Goal: Information Seeking & Learning: Learn about a topic

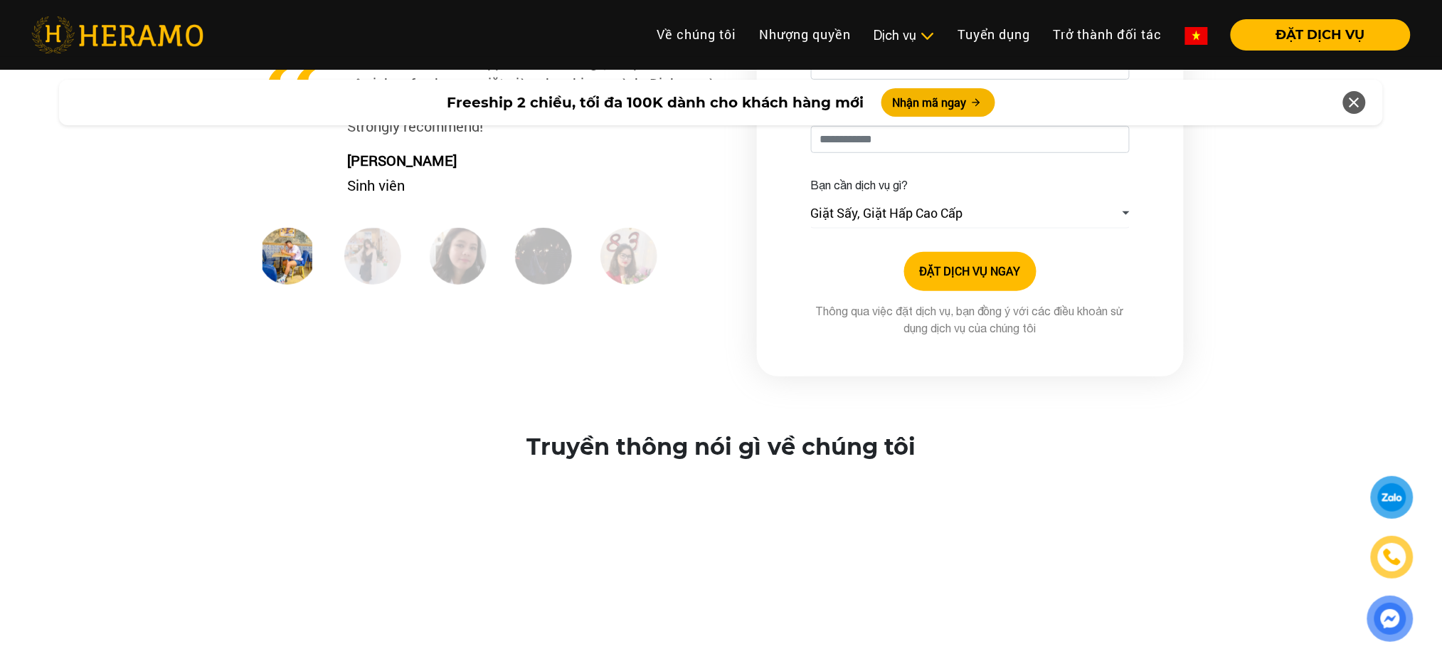
scroll to position [2244, 0]
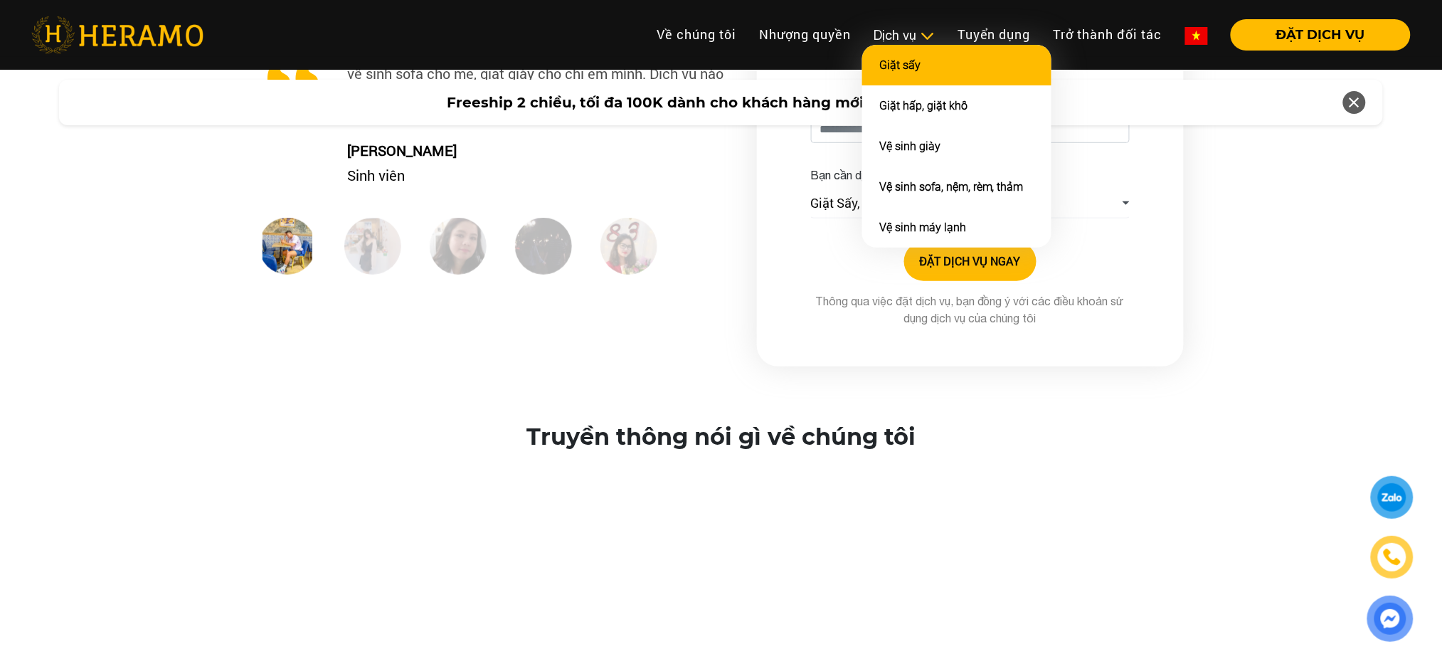
click at [905, 75] on li "Giặt sấy" at bounding box center [956, 65] width 189 height 41
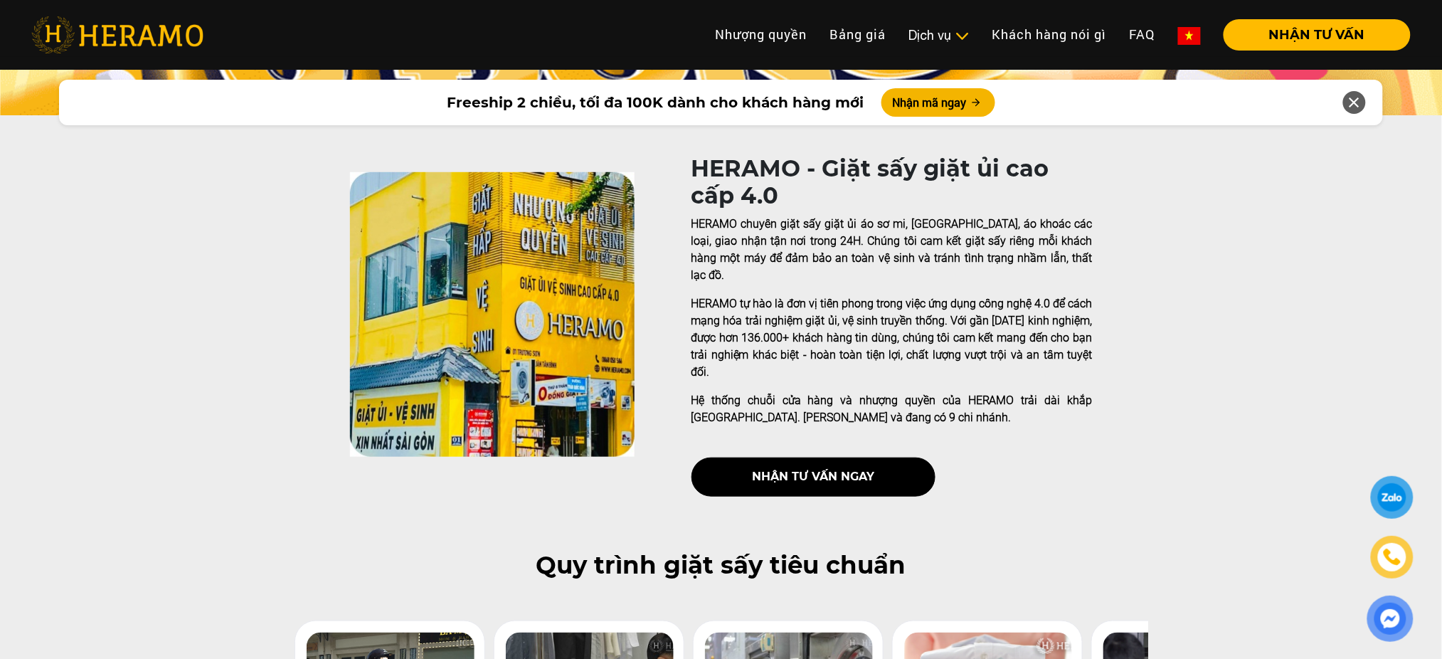
scroll to position [224, 0]
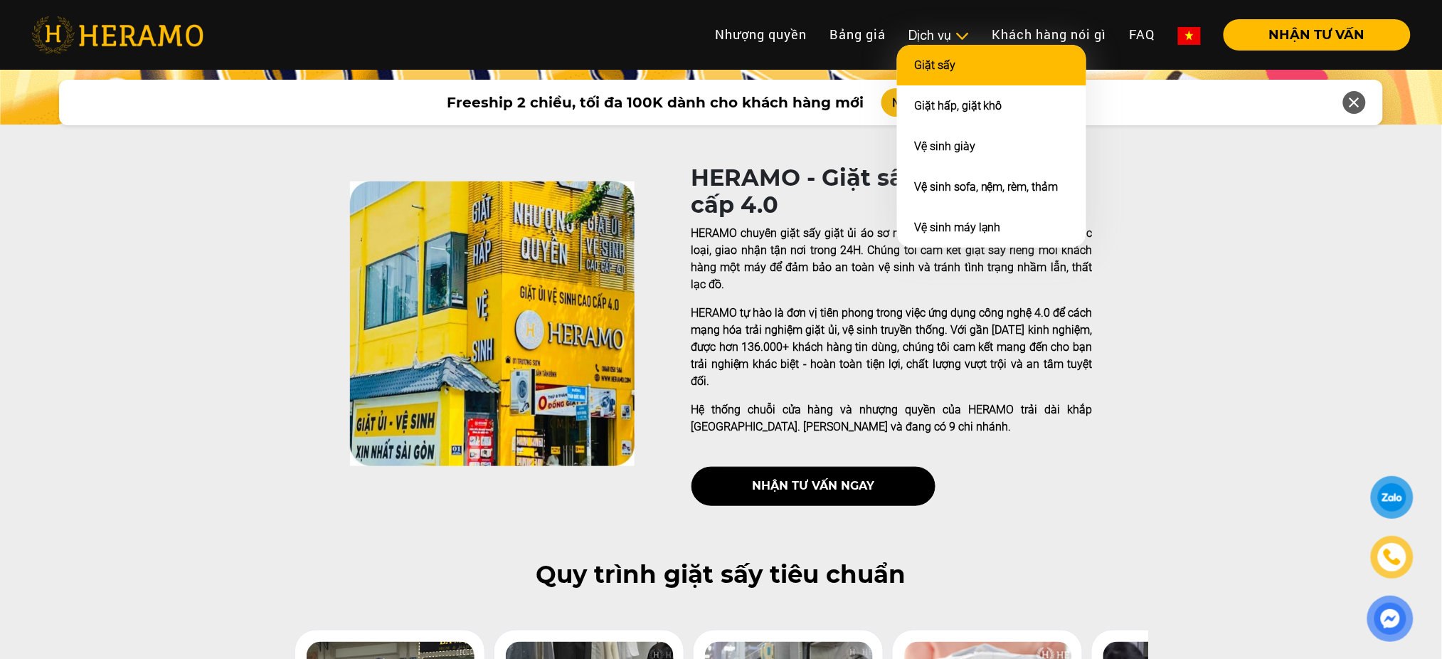
click at [919, 58] on link "Giặt sấy" at bounding box center [934, 65] width 41 height 14
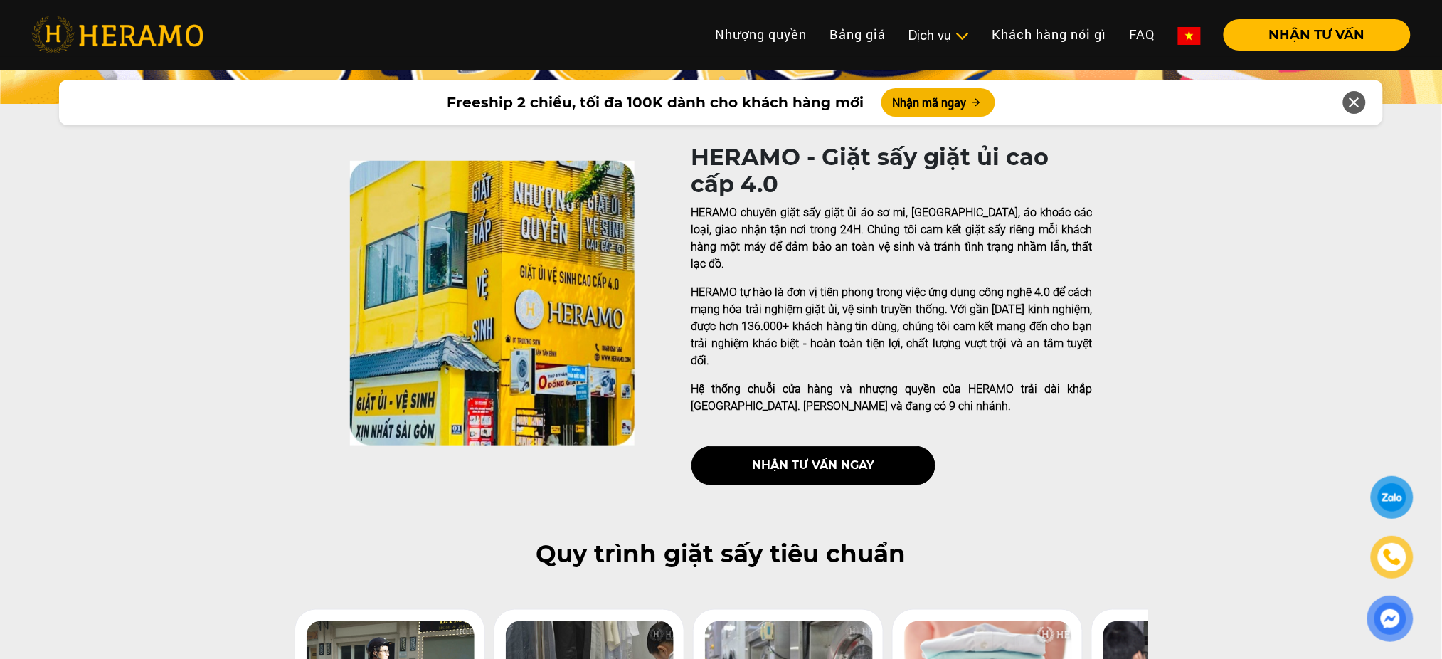
scroll to position [292, 0]
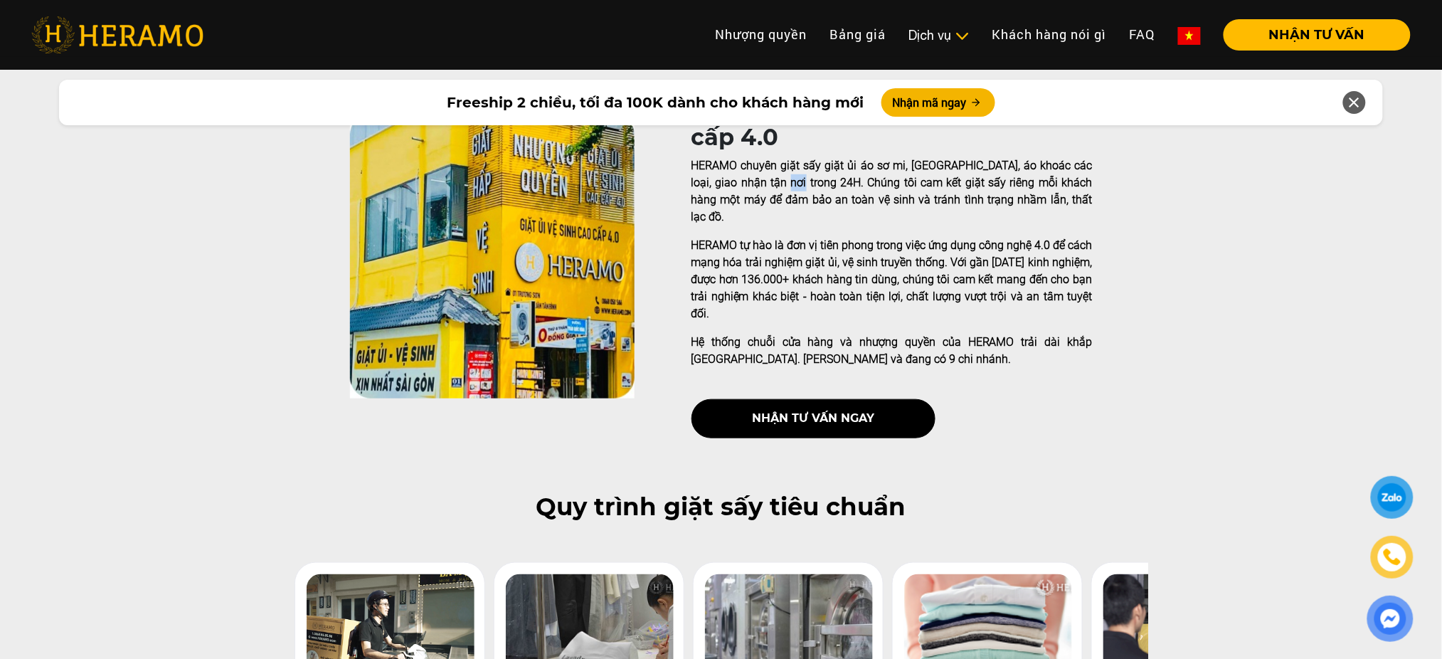
drag, startPoint x: 753, startPoint y: 188, endPoint x: 768, endPoint y: 190, distance: 15.1
click at [768, 190] on p "HERAMO chuyên giặt sấy giặt ủi áo sơ mi, [GEOGRAPHIC_DATA], áo khoác các loại, …" at bounding box center [891, 191] width 401 height 68
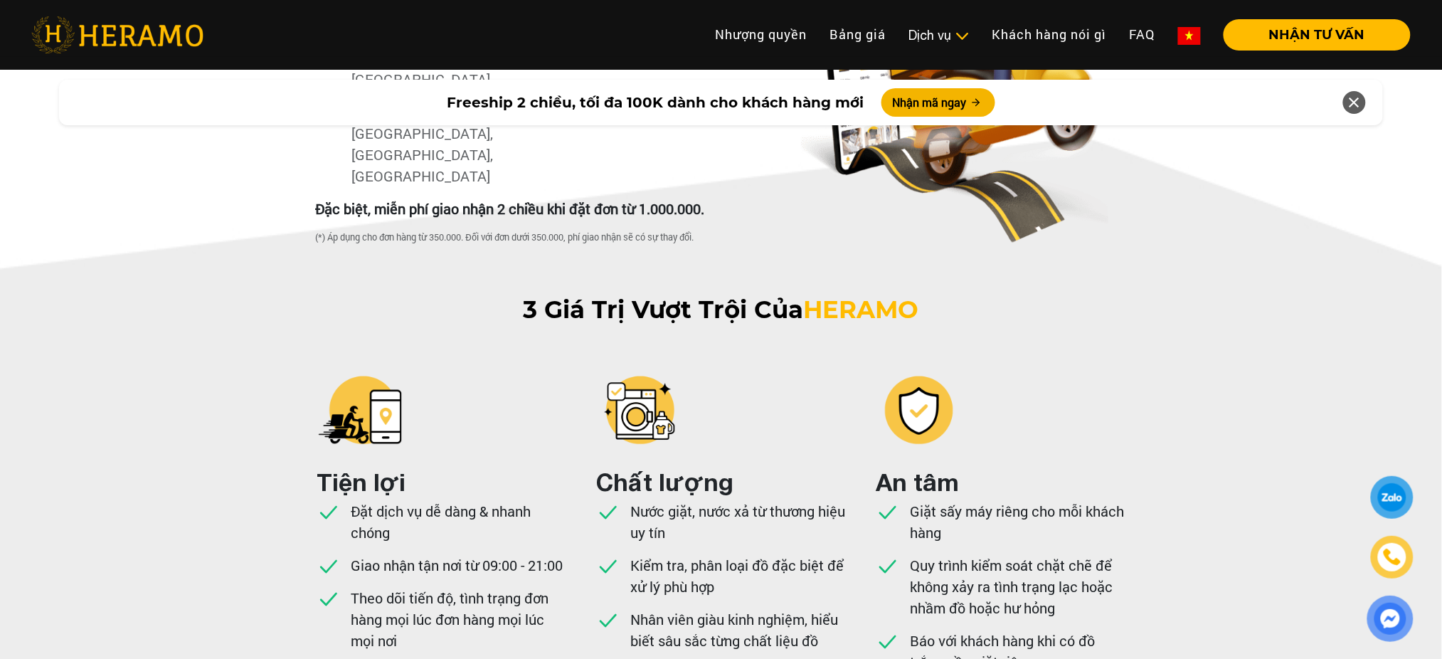
scroll to position [3114, 0]
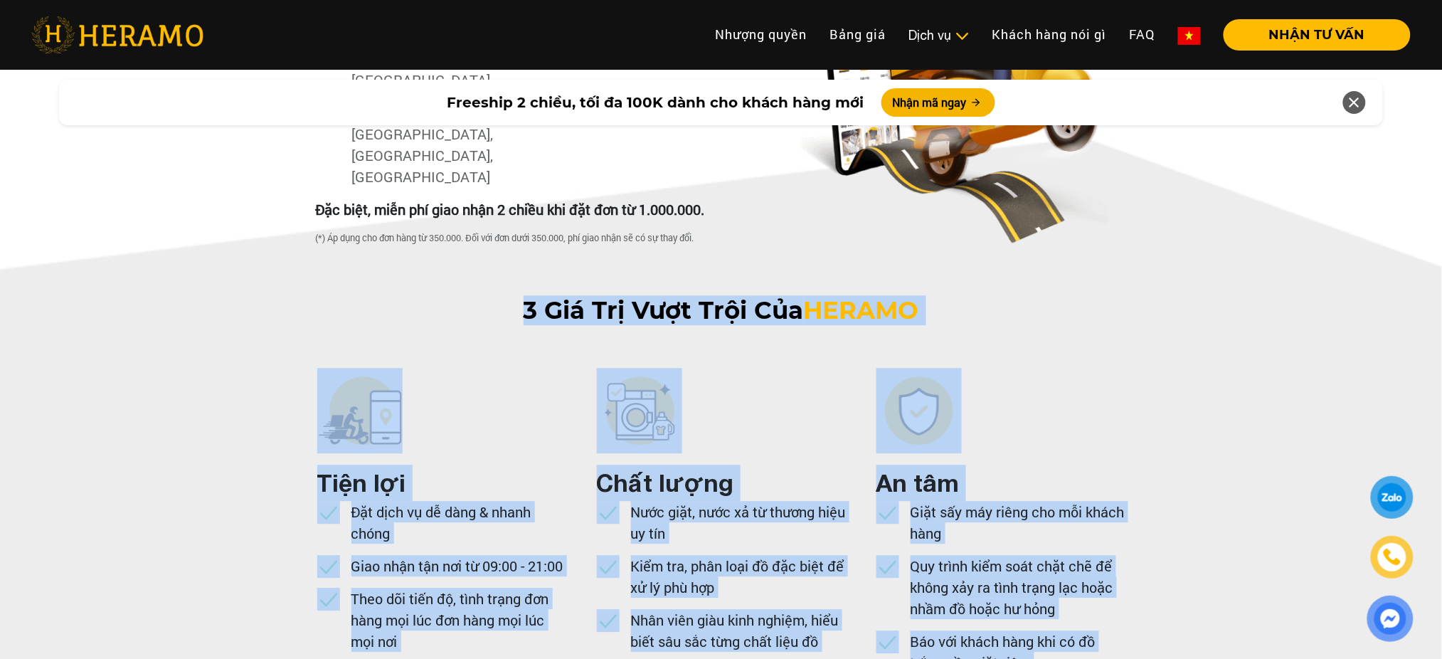
drag, startPoint x: 505, startPoint y: 191, endPoint x: 1038, endPoint y: 563, distance: 650.3
copy div "3 Giá Trị Vượt Trội Của HERAMO Tiện lợi Đặt dịch vụ dễ dàng & nhanh chóng Giao …"
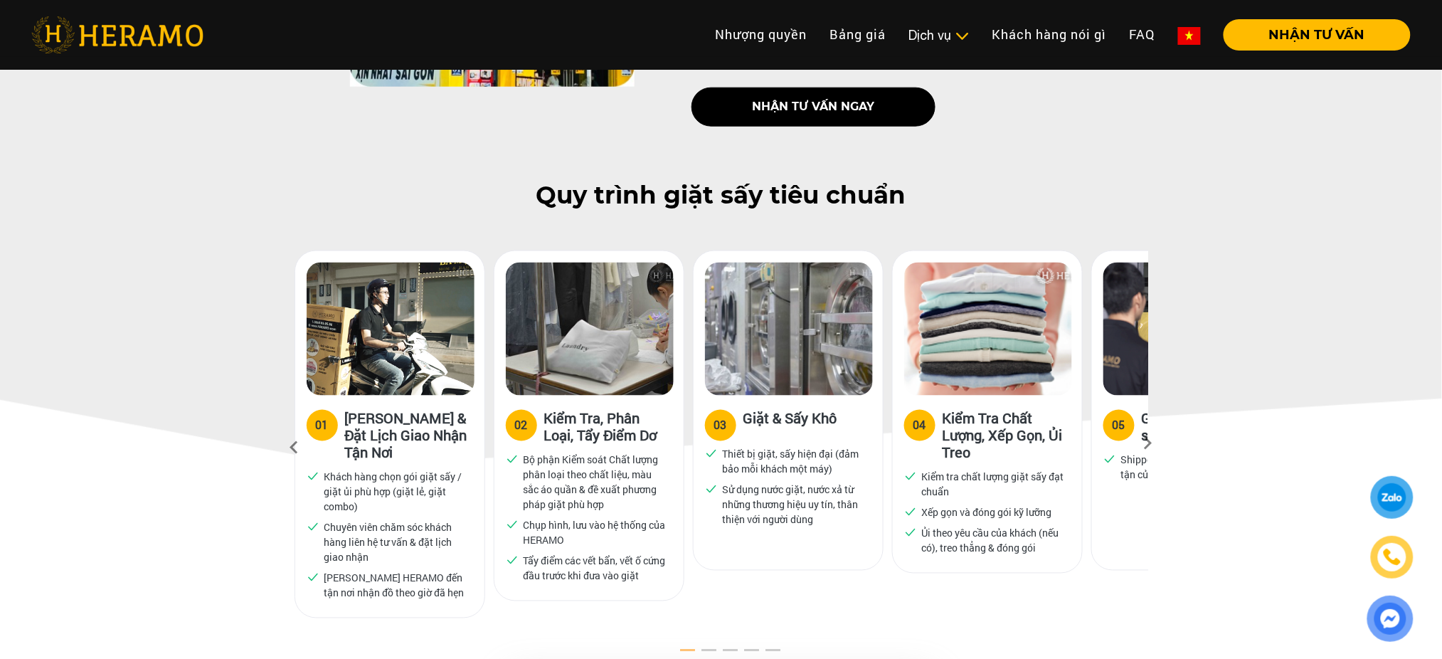
scroll to position [610, 0]
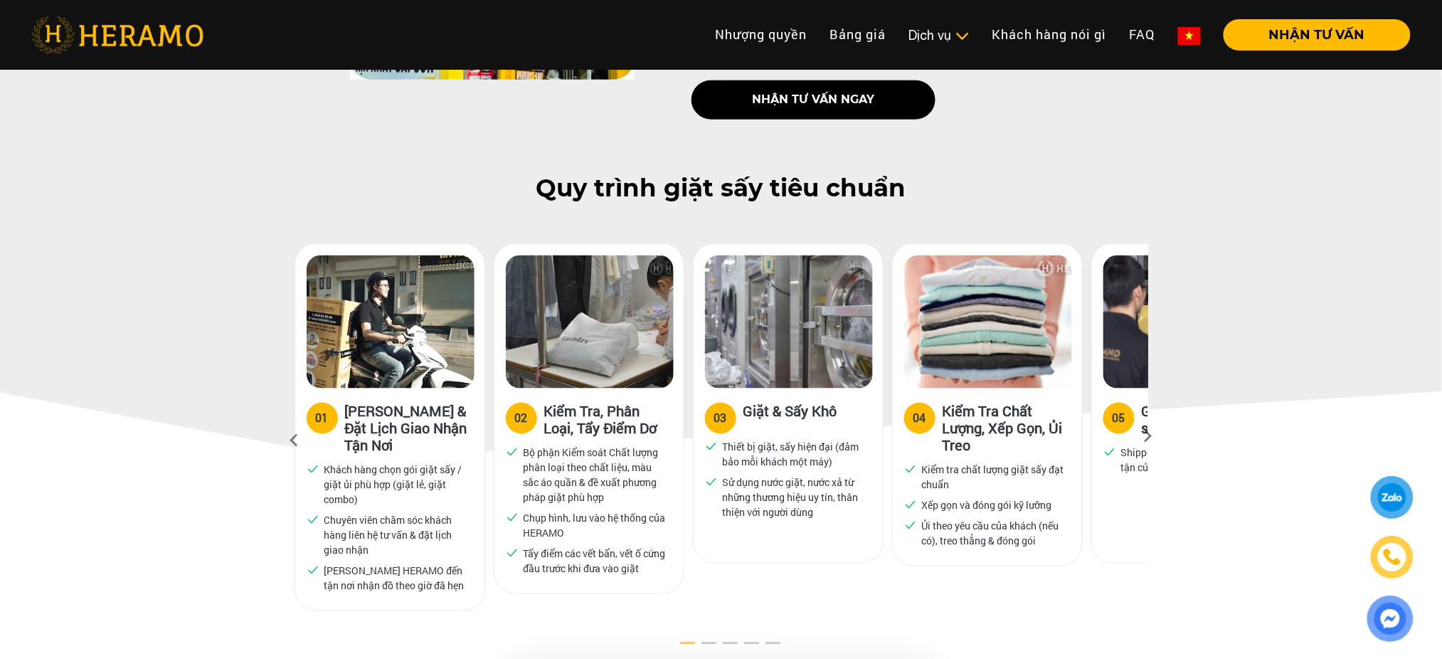
click at [745, 403] on h3 "Giặt & Sấy Khô" at bounding box center [790, 417] width 94 height 28
click at [1152, 437] on icon at bounding box center [1148, 441] width 26 height 9
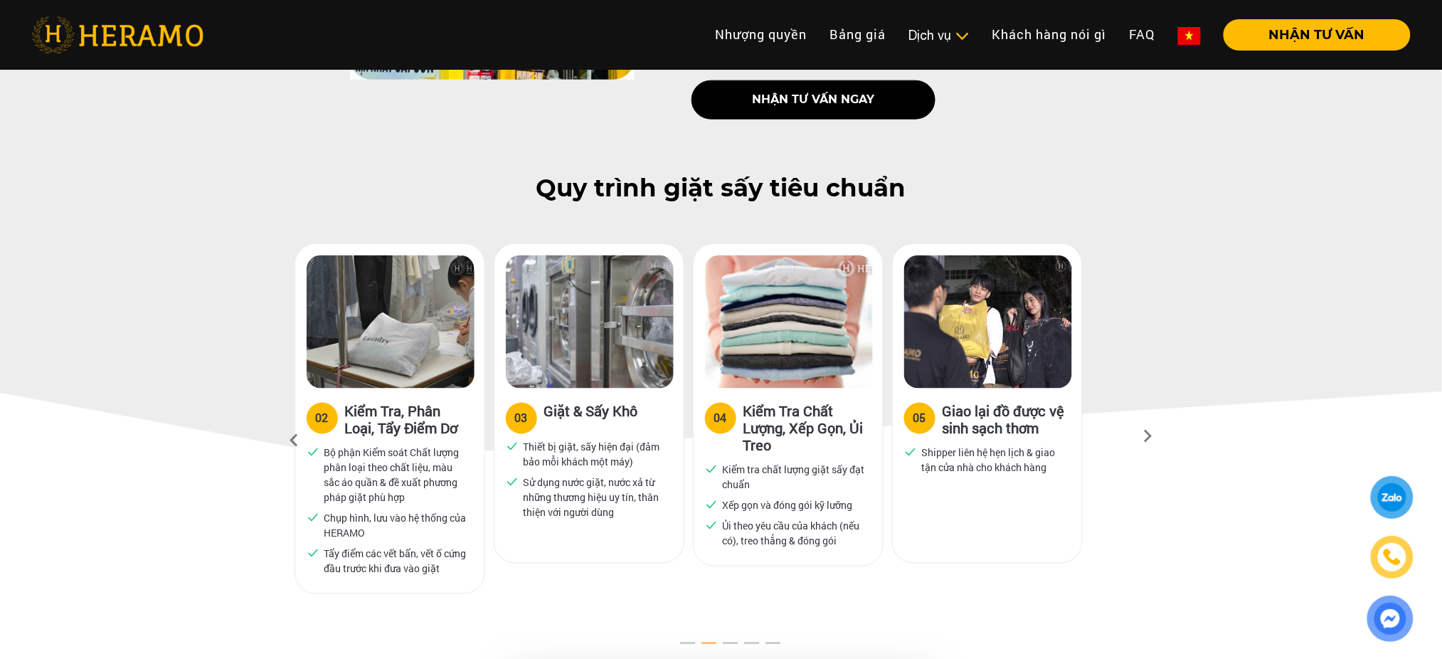
click at [1152, 437] on icon at bounding box center [1148, 441] width 26 height 9
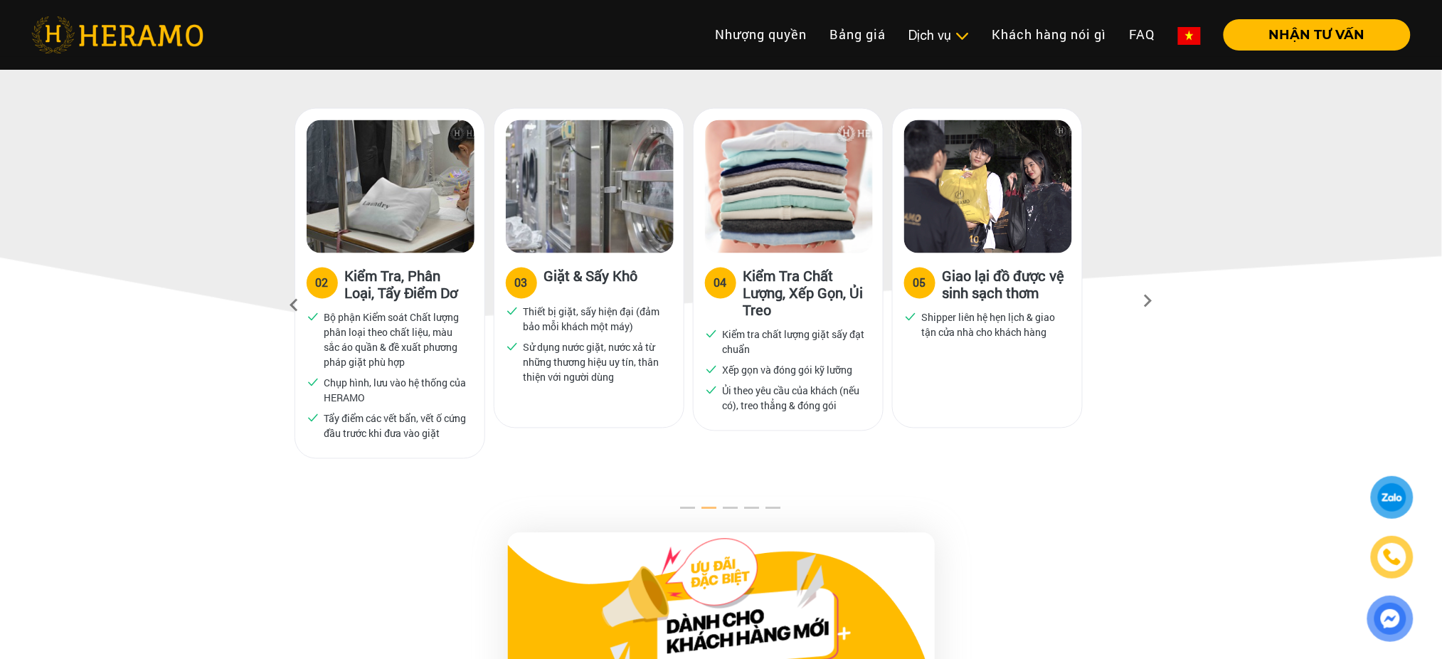
scroll to position [736, 0]
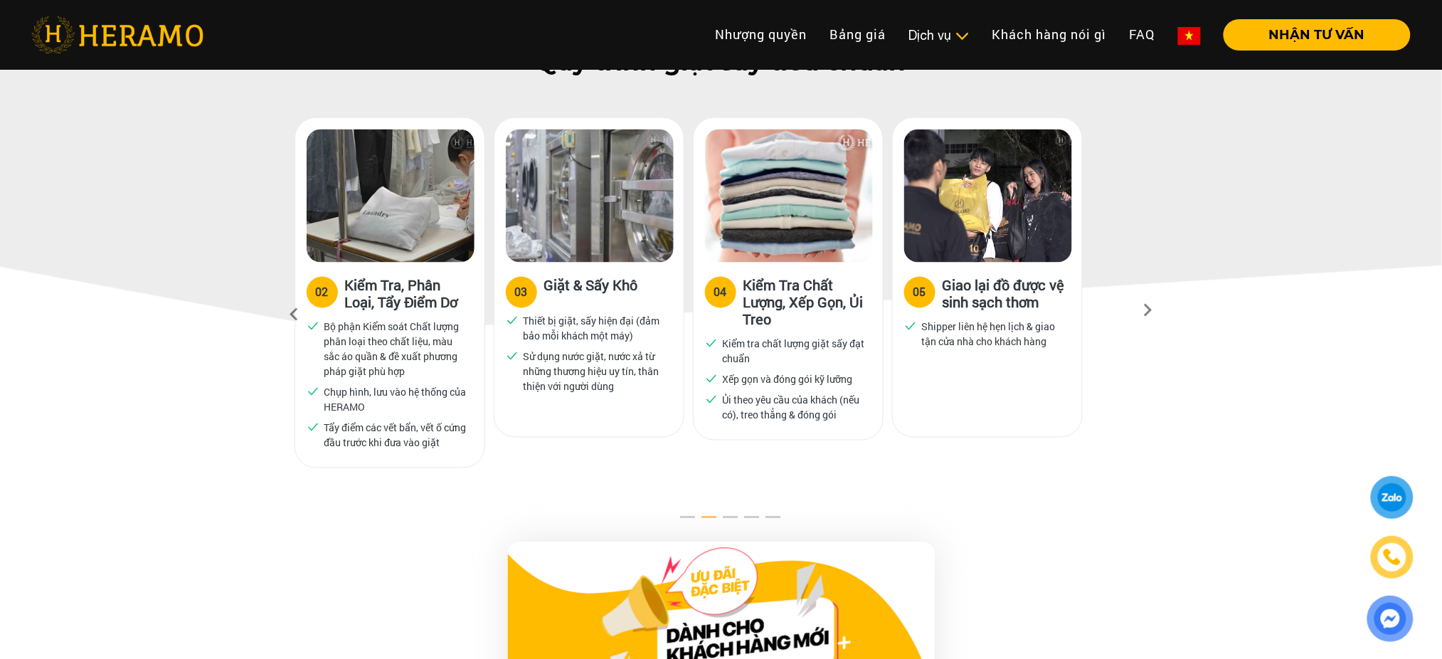
click at [292, 296] on icon at bounding box center [295, 315] width 26 height 38
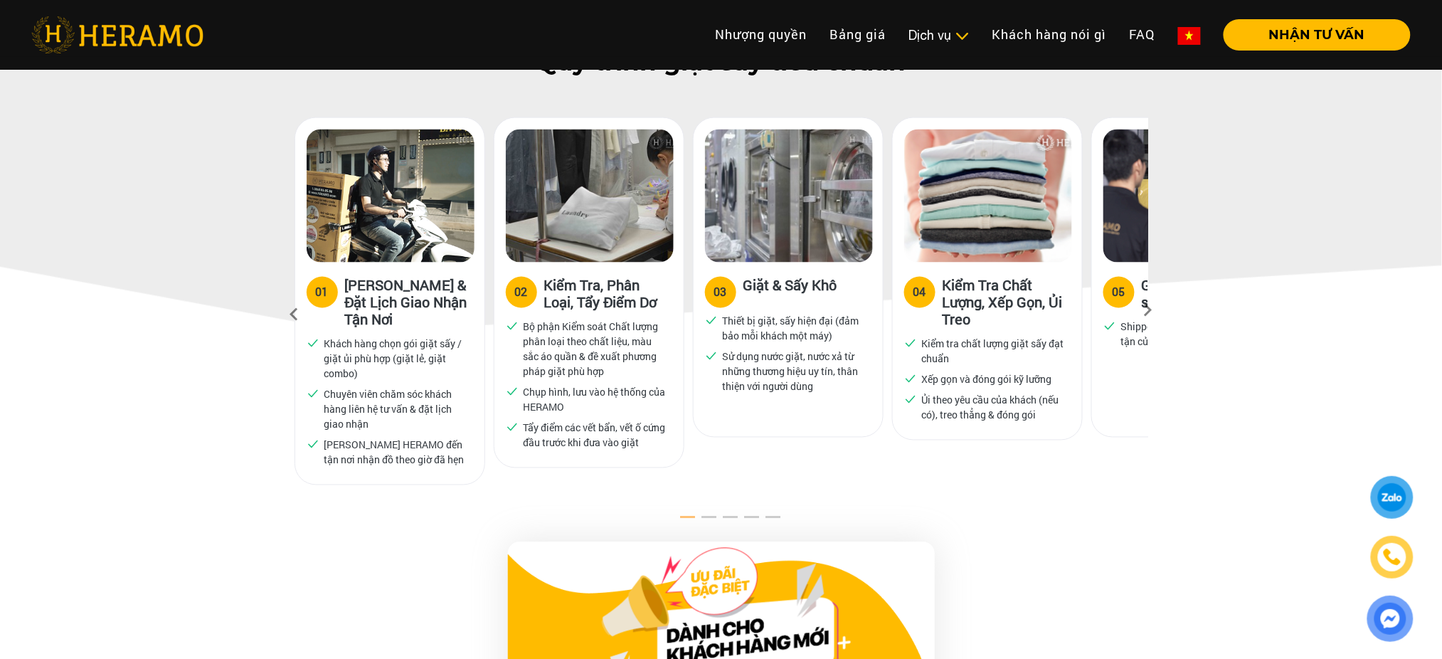
click at [292, 296] on icon at bounding box center [295, 315] width 26 height 38
click at [1156, 311] on icon at bounding box center [1148, 315] width 26 height 9
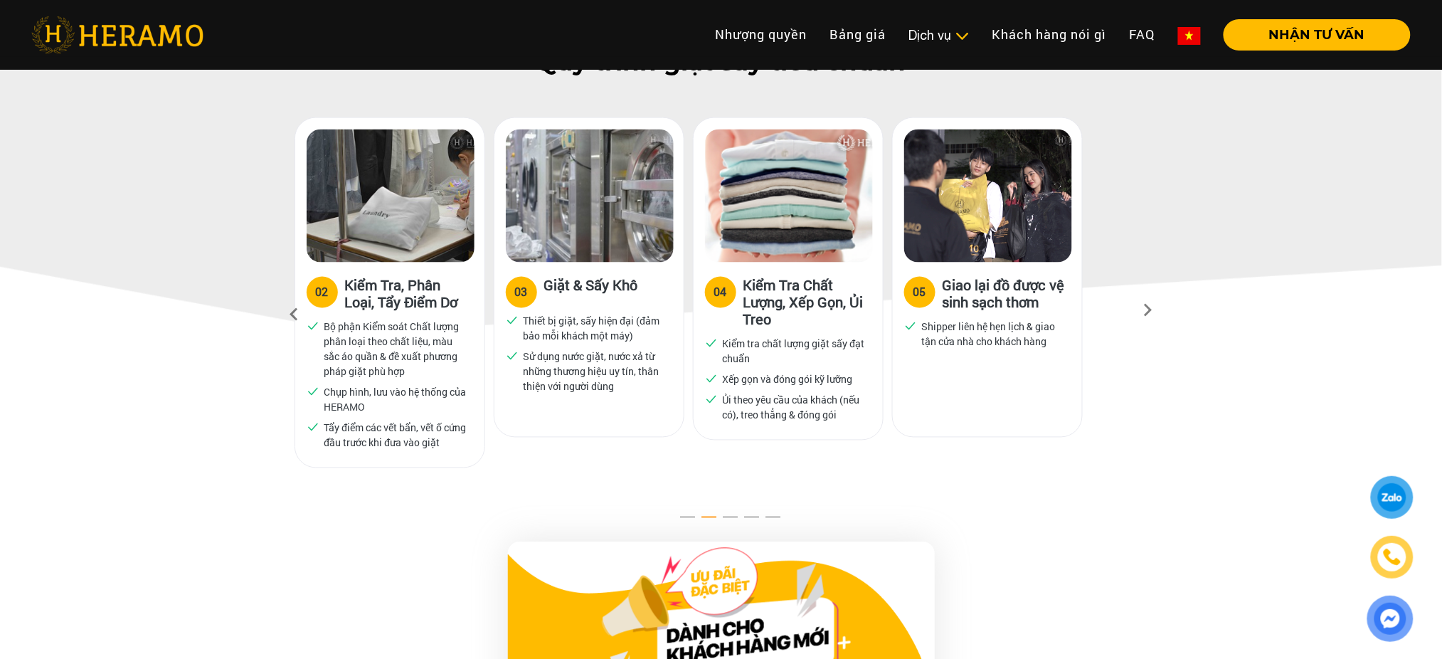
click at [296, 296] on icon at bounding box center [295, 315] width 26 height 38
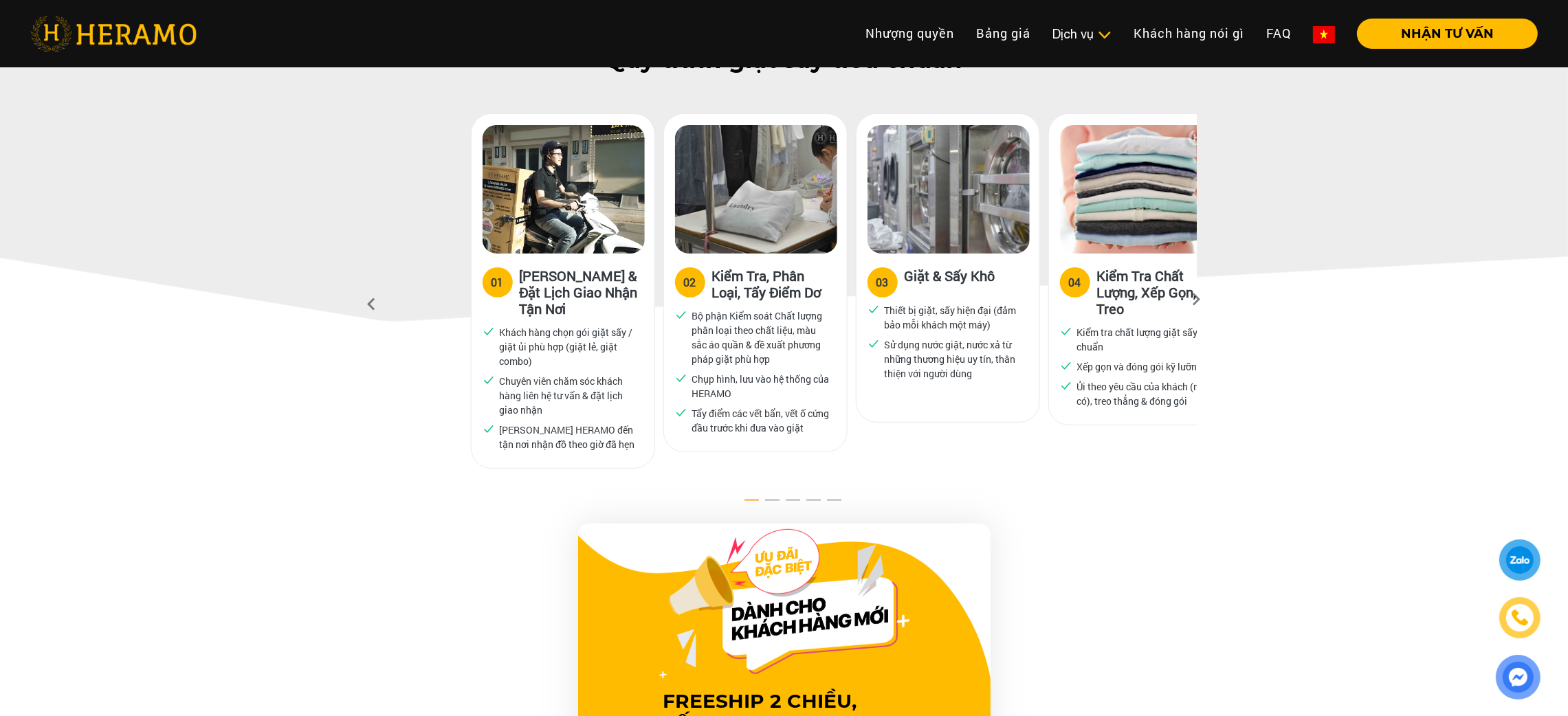
drag, startPoint x: 389, startPoint y: 239, endPoint x: 670, endPoint y: 315, distance: 291.1
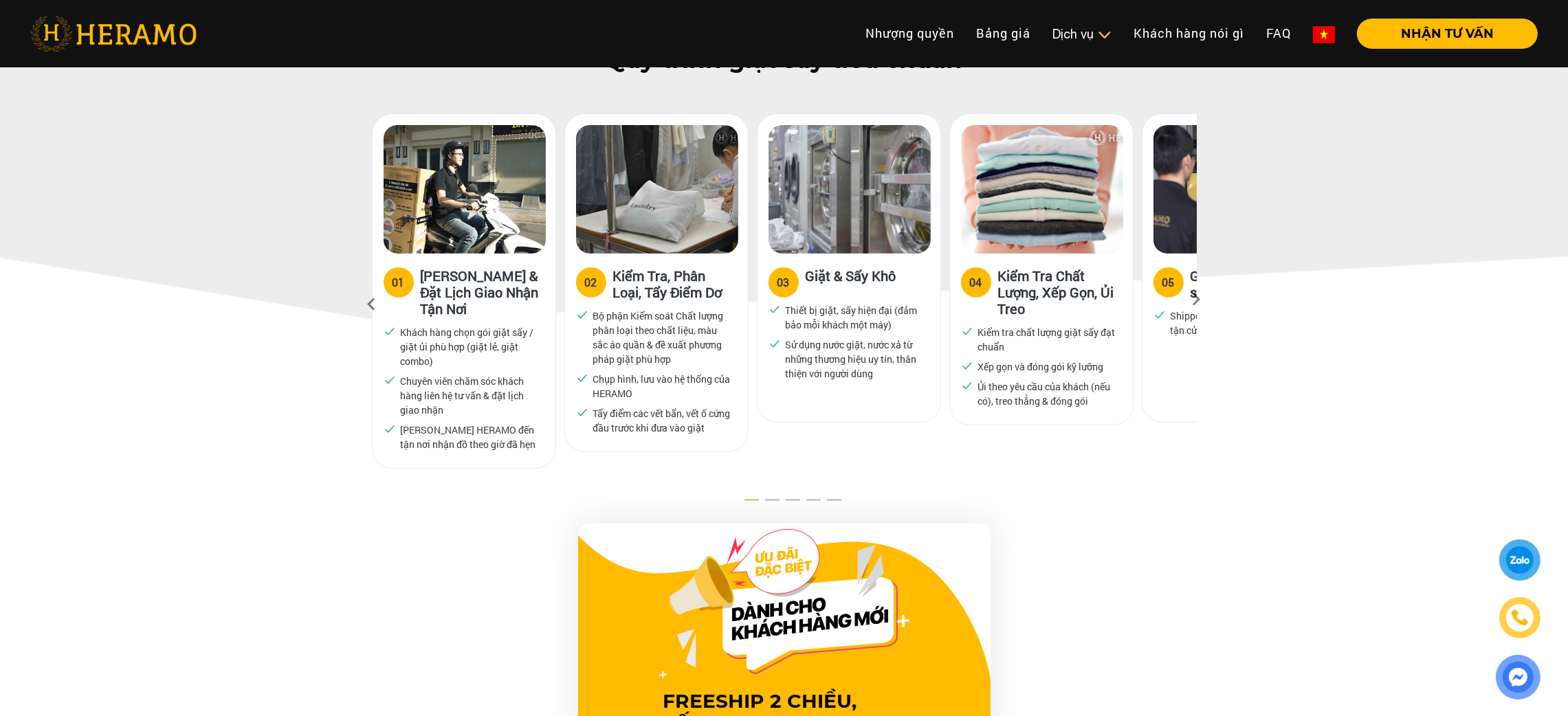
drag, startPoint x: 331, startPoint y: 213, endPoint x: 636, endPoint y: 360, distance: 338.6
click at [636, 360] on div "Quy trình giặt sấy tiêu chuẩn 01 Tư Vấn & Đặt Lịch Giao Nhận Tận Nơi Khách hàng…" at bounding box center [784, 272] width 1568 height 450
drag, startPoint x: 427, startPoint y: 232, endPoint x: 810, endPoint y: 365, distance: 405.4
click at [951, 322] on div "04 Kiểm Tra Chất Lượng, Xếp Gọn, Ủi Treo Kiểm tra chất lượng giặt sấy đạt chuẩn…" at bounding box center [1042, 338] width 183 height 171
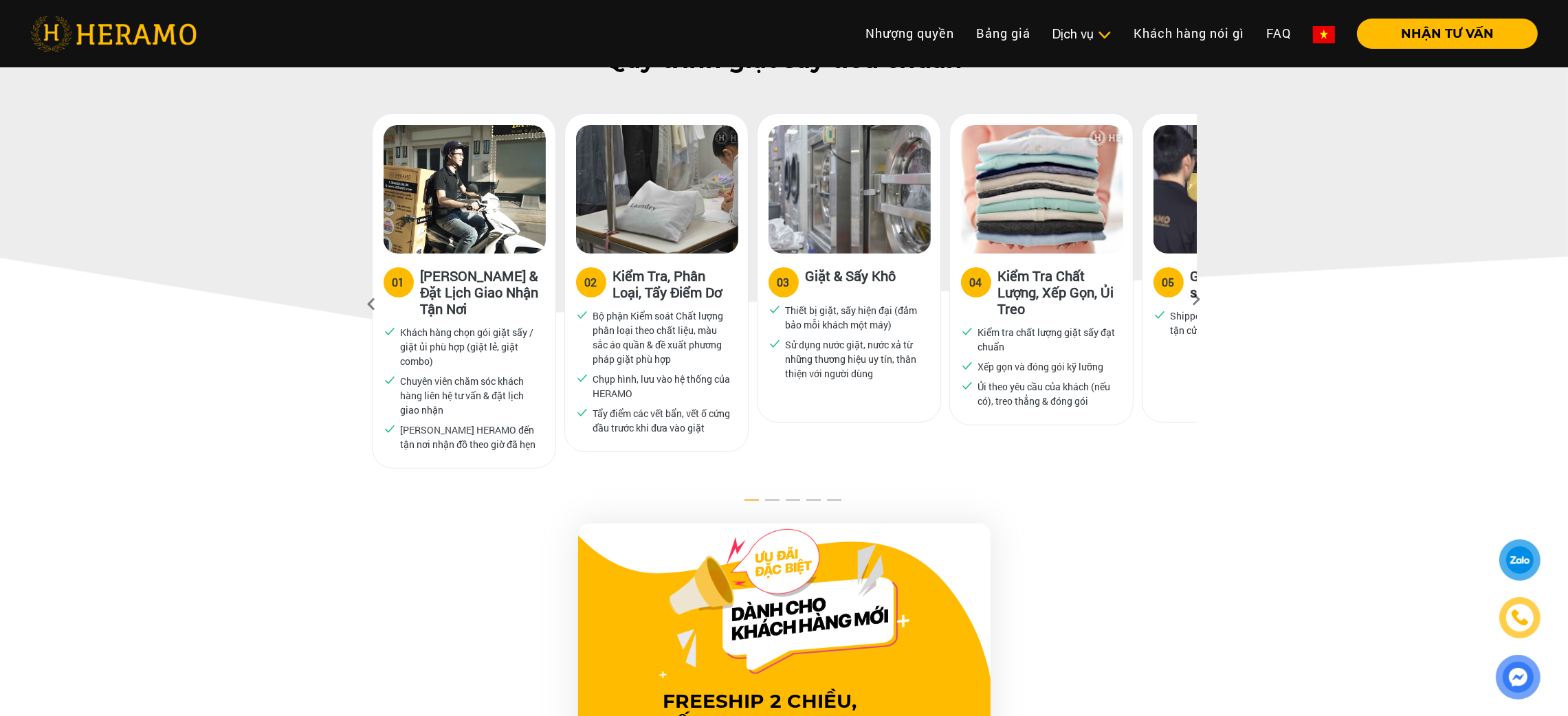
click at [950, 322] on div "04 Kiểm Tra Chất Lượng, Xếp Gọn, Ủi Treo Kiểm tra chất lượng giặt sấy đạt chuẩn…" at bounding box center [1041, 338] width 183 height 171
drag, startPoint x: 1202, startPoint y: 261, endPoint x: 1108, endPoint y: 259, distance: 94.0
click at [1108, 259] on div "01 Tư Vấn & Đặt Lịch Giao Nhận Tận Nơi Khách hàng chọn gói giặt sấy / giặt ủi p…" at bounding box center [784, 304] width 825 height 383
drag, startPoint x: 512, startPoint y: 244, endPoint x: 441, endPoint y: 243, distance: 71.0
click at [441, 268] on h3 "Tư Vấn & Đặt Lịch Giao Nhận Tận Nơi" at bounding box center [482, 292] width 124 height 49
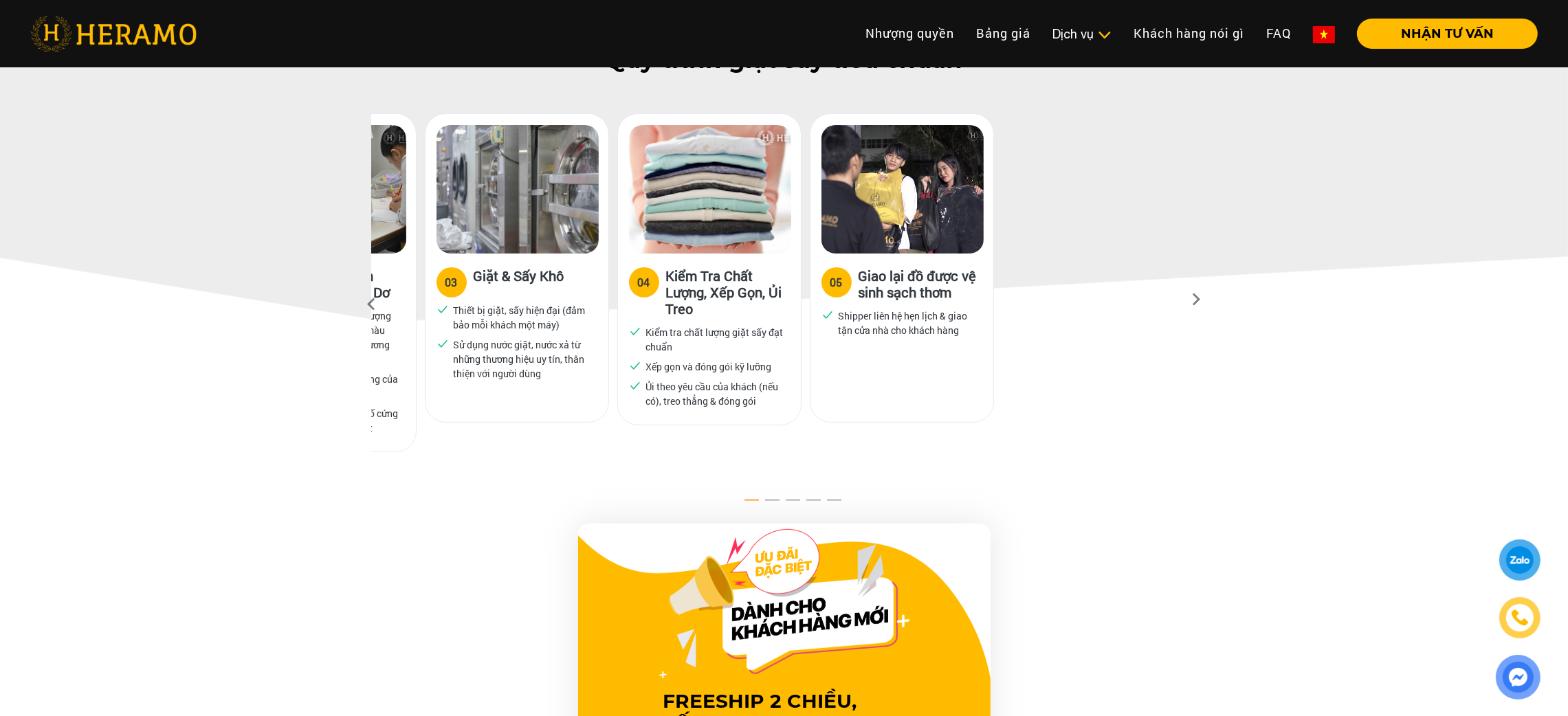
drag, startPoint x: 751, startPoint y: 251, endPoint x: 420, endPoint y: 270, distance: 331.5
click at [420, 270] on div "02 Kiểm Tra, Phân Loại, Tẩy Điểm Dơ Bộ phận Kiểm soát Chất lượng phân loại theo…" at bounding box center [328, 296] width 192 height 366
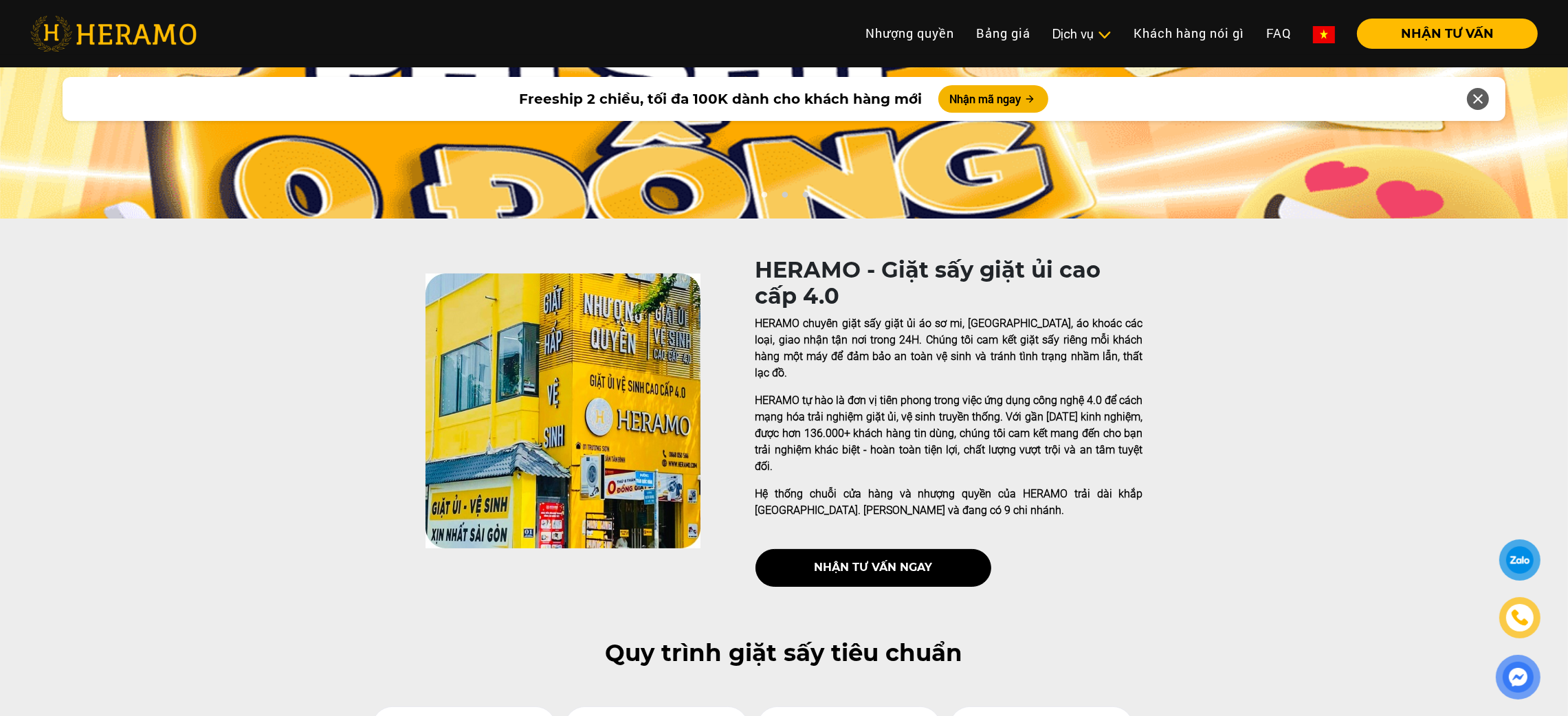
scroll to position [119, 0]
drag, startPoint x: 808, startPoint y: 325, endPoint x: 963, endPoint y: 318, distance: 155.2
click at [963, 318] on p "HERAMO chuyên giặt sấy giặt ủi áo sơ mi, quần tây, áo khoác các loại, giao nhận…" at bounding box center [949, 348] width 388 height 66
drag, startPoint x: 938, startPoint y: 325, endPoint x: 849, endPoint y: 329, distance: 89.1
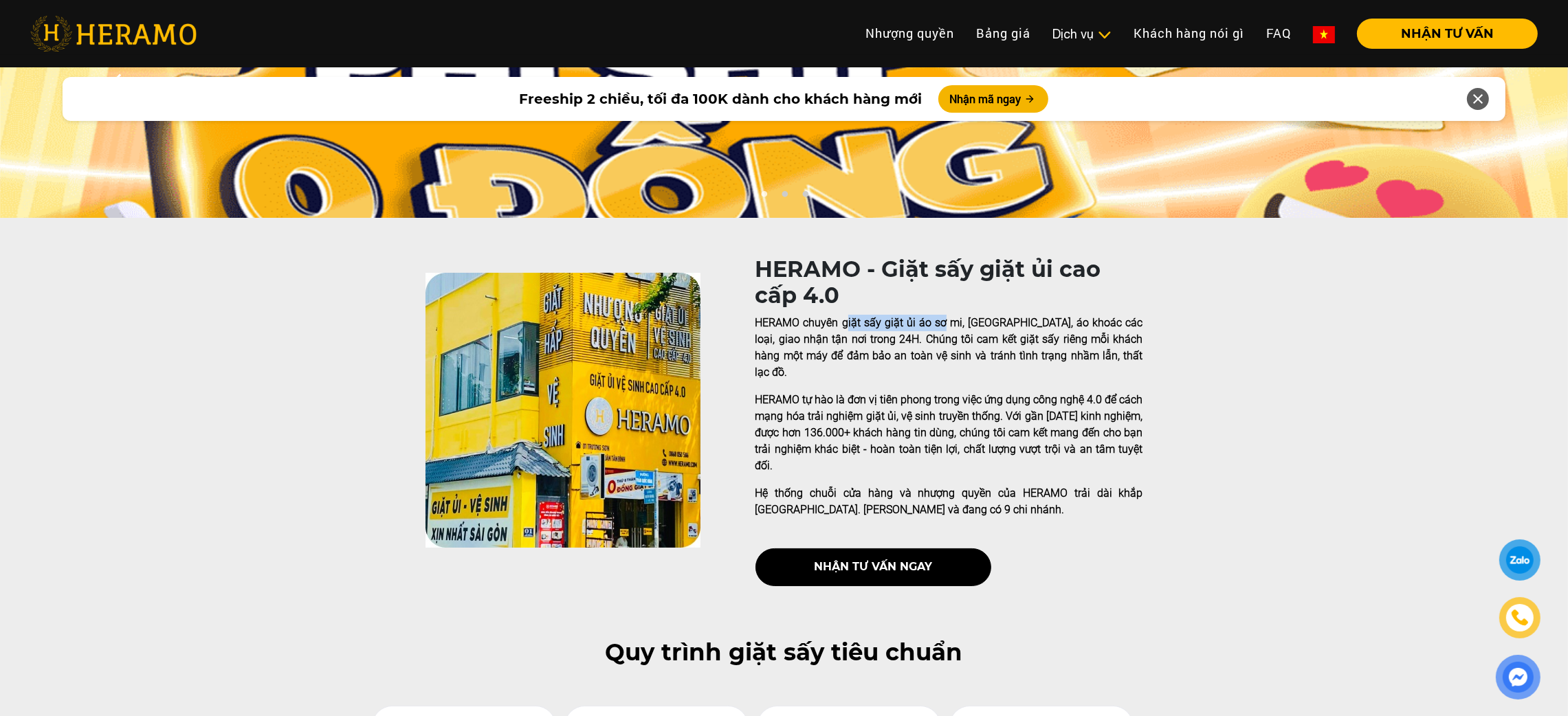
click at [849, 329] on p "HERAMO chuyên giặt sấy giặt ủi áo sơ mi, quần tây, áo khoác các loại, giao nhận…" at bounding box center [949, 348] width 388 height 66
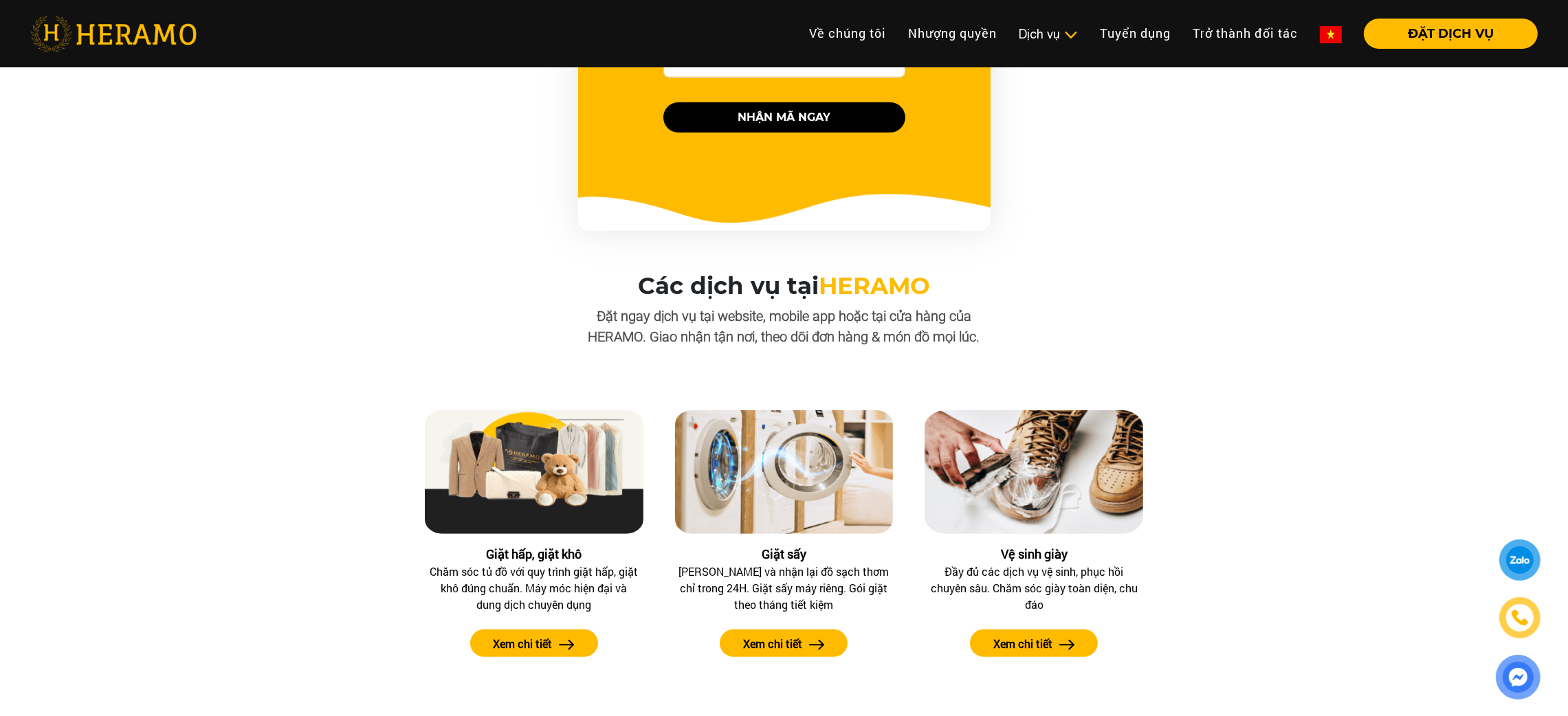
scroll to position [1019, 0]
